Goal: Task Accomplishment & Management: Complete application form

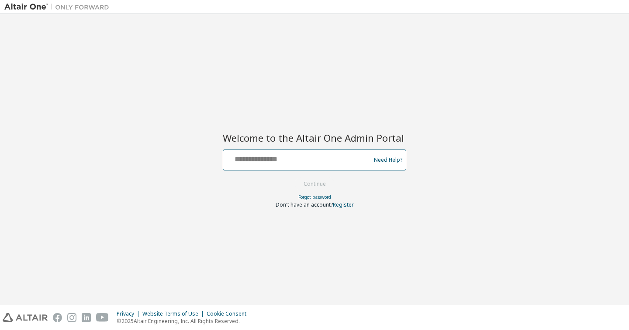
click at [322, 159] on input "text" at bounding box center [298, 158] width 143 height 13
type input "**********"
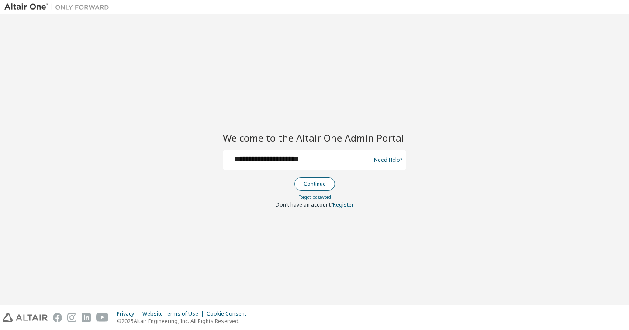
click at [323, 186] on button "Continue" at bounding box center [314, 184] width 41 height 13
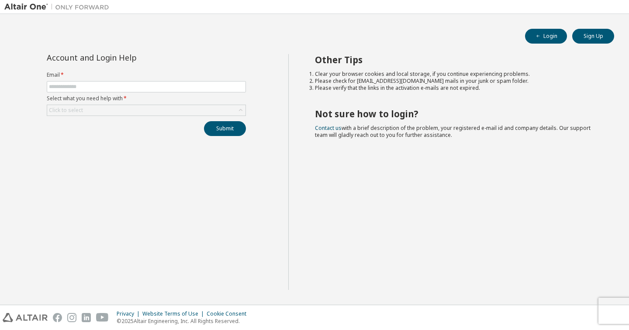
click at [387, 78] on li "Please check for noreply@okta.com mails in your junk or spam folder." at bounding box center [457, 81] width 284 height 7
